Goal: Information Seeking & Learning: Understand process/instructions

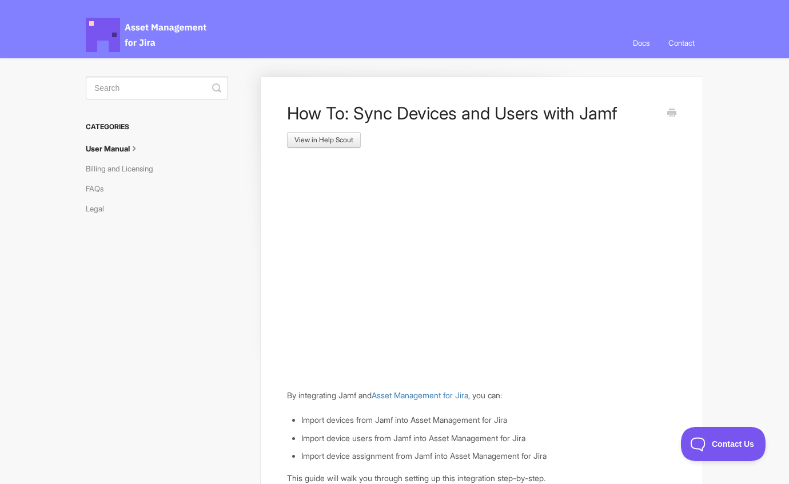
scroll to position [548, 0]
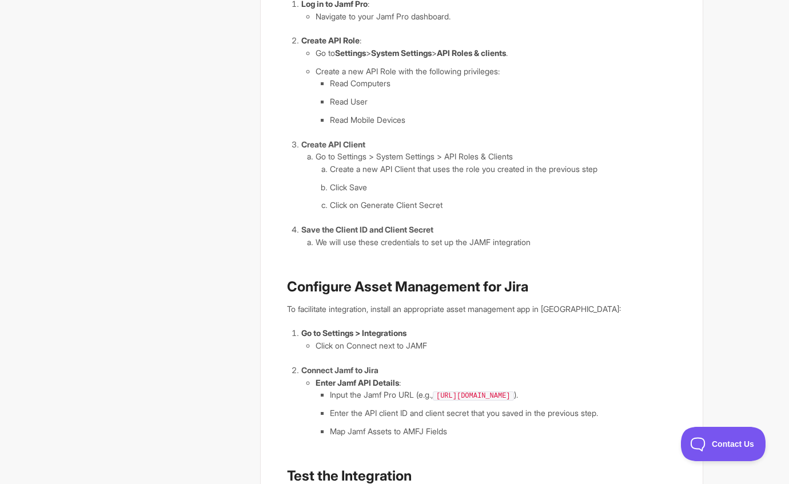
click at [415, 432] on li "Map Jamf Assets to AMFJ Fields" at bounding box center [503, 431] width 347 height 13
click at [418, 222] on ol "Log in to Jamf Pro : Navigate to your Jamf Pro dashboard. Create API Role : Go …" at bounding box center [488, 123] width 375 height 251
click at [429, 174] on li "Create a new API Client that uses the role you created in the previous step" at bounding box center [503, 169] width 347 height 13
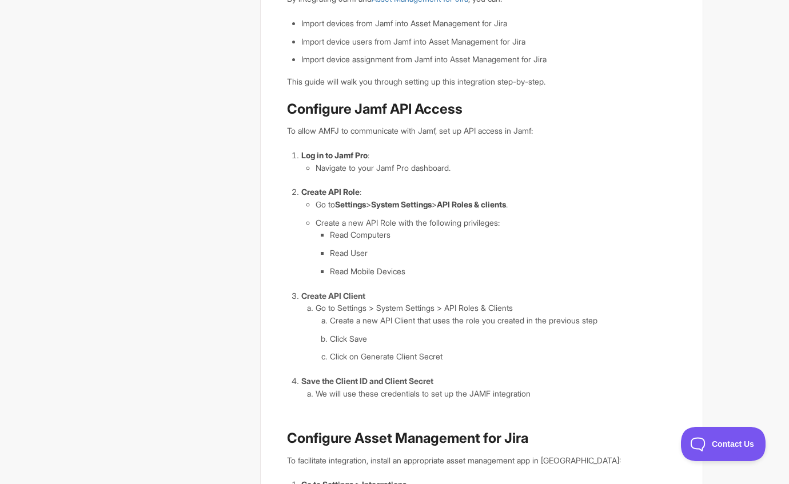
scroll to position [423, 0]
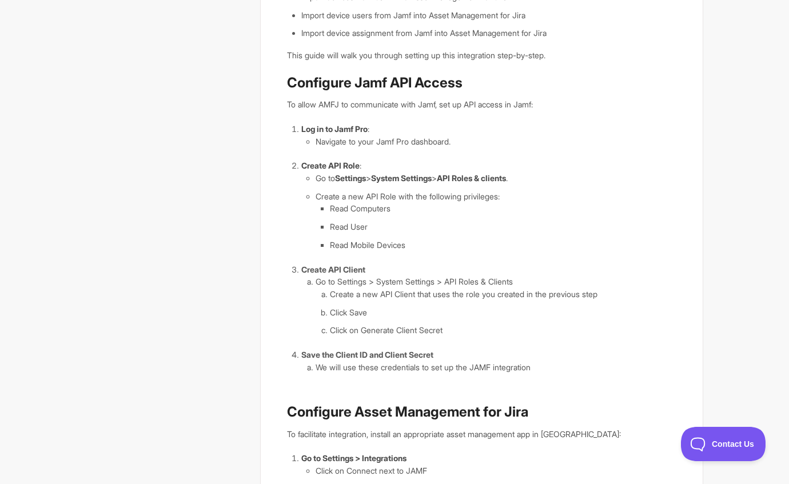
click at [505, 296] on li "Create a new API Client that uses the role you created in the previous step" at bounding box center [503, 294] width 347 height 13
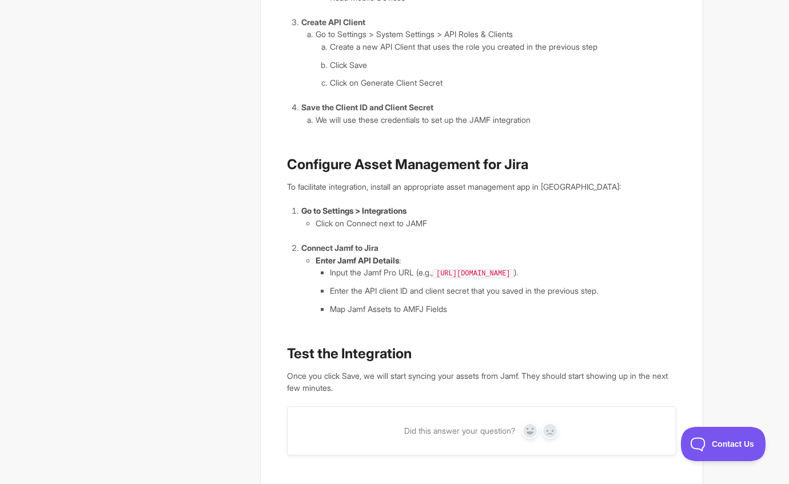
scroll to position [671, 0]
click at [356, 119] on li "We will use these credentials to set up the JAMF integration" at bounding box center [496, 119] width 361 height 13
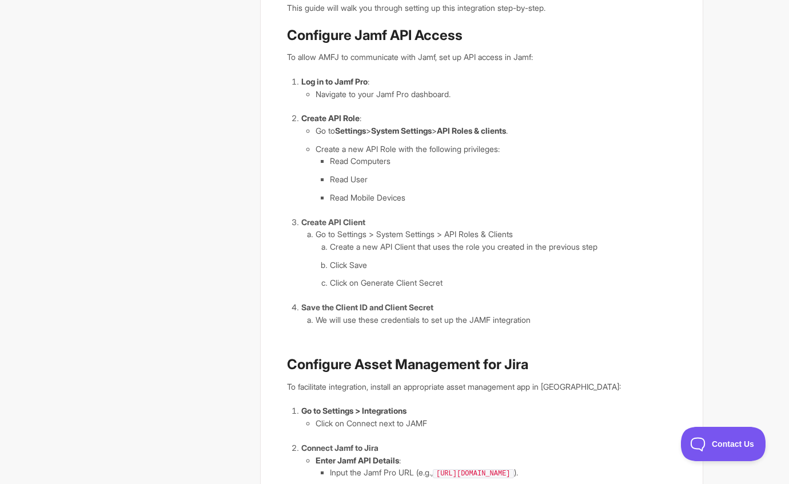
scroll to position [413, 0]
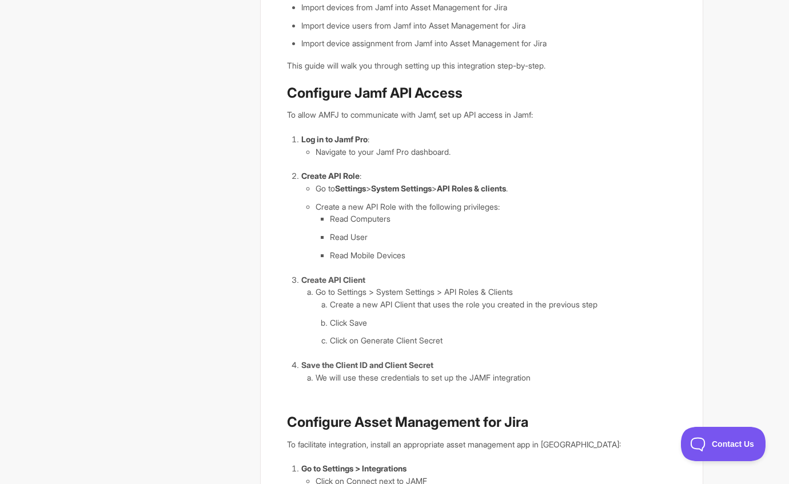
click at [356, 119] on p "To allow AMFJ to communicate with Jamf, set up API access in Jamf:" at bounding box center [481, 115] width 389 height 13
click at [435, 126] on article "How To: Sync Devices and Users with Jamf View in Help Scout By integrating Jamf…" at bounding box center [481, 171] width 389 height 962
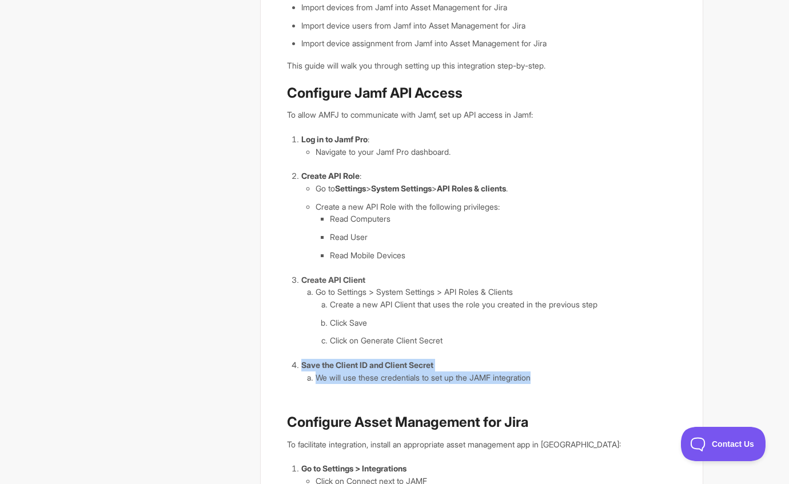
drag, startPoint x: 292, startPoint y: 365, endPoint x: 568, endPoint y: 376, distance: 276.4
click at [568, 376] on li "Save the Client ID and Client Secret We will use these credentials to set up th…" at bounding box center [488, 371] width 375 height 25
copy li "Save the Client ID and Client Secret We will use these credentials to set up th…"
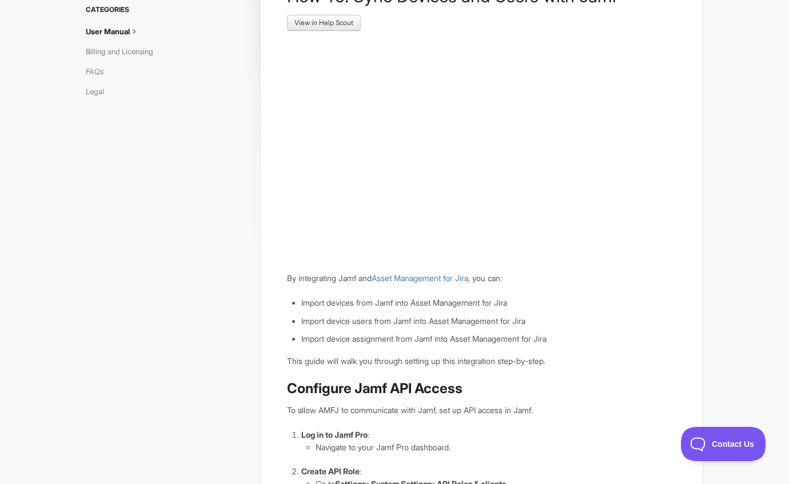
scroll to position [0, 0]
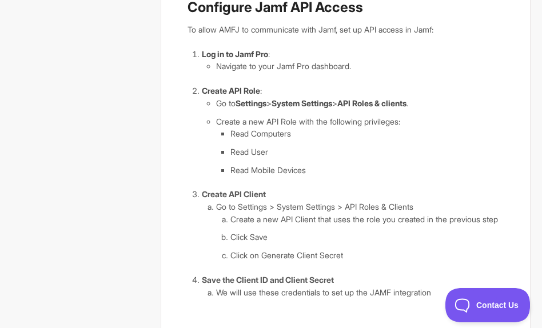
scroll to position [478, 0]
drag, startPoint x: 220, startPoint y: 123, endPoint x: 244, endPoint y: 120, distance: 23.6
click at [249, 122] on li "Create a new API Role with the following privileges: Read Computers Read User R…" at bounding box center [360, 146] width 288 height 61
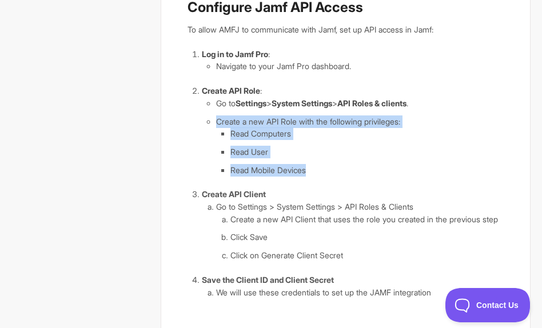
drag, startPoint x: 218, startPoint y: 121, endPoint x: 334, endPoint y: 166, distance: 123.8
click at [334, 166] on li "Create a new API Role with the following privileges: Read Computers Read User R…" at bounding box center [360, 146] width 288 height 61
copy li "Create a new API Role with the following privileges: Read Computers Read User R…"
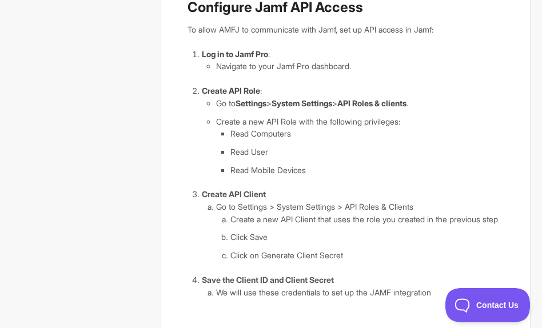
click at [353, 132] on li "Read Computers" at bounding box center [366, 134] width 273 height 13
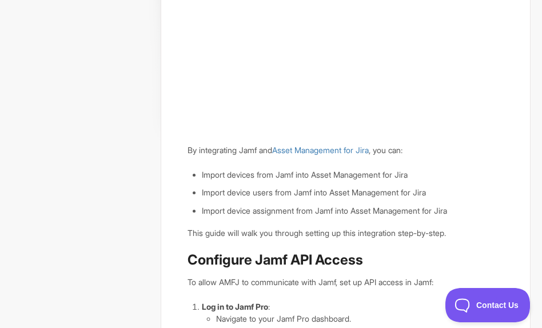
scroll to position [0, 0]
